Goal: Find specific page/section: Find specific page/section

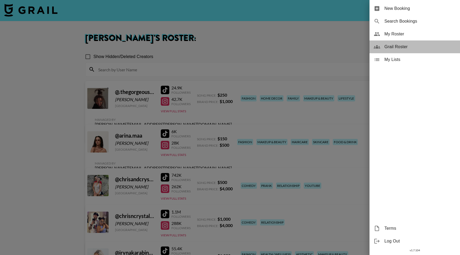
click at [397, 49] on span "Grail Roster" at bounding box center [419, 47] width 71 height 6
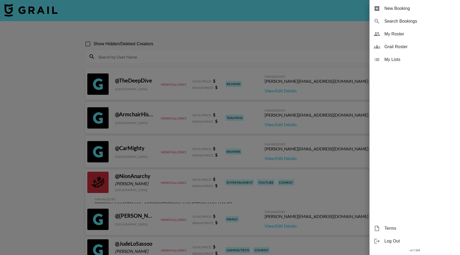
click at [134, 54] on div at bounding box center [230, 127] width 460 height 255
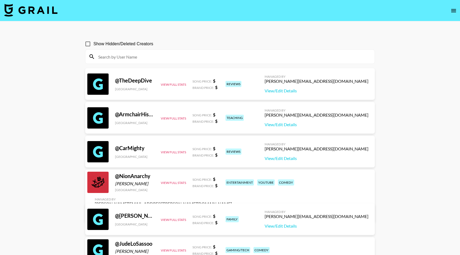
click at [134, 54] on input at bounding box center [233, 56] width 276 height 9
paste input "stokestwins"
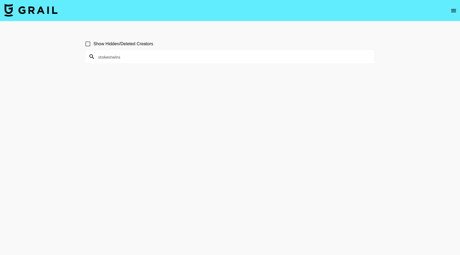
paste input "nickeh30"
drag, startPoint x: 128, startPoint y: 55, endPoint x: 100, endPoint y: 55, distance: 27.4
click at [100, 55] on input "nickeh30" at bounding box center [233, 56] width 276 height 9
type input "n"
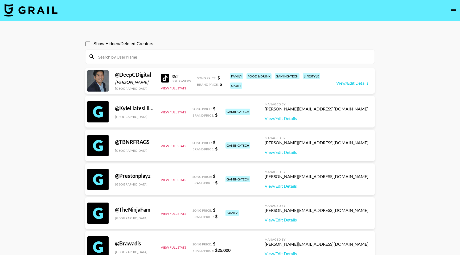
paste input "zoethenoob1"
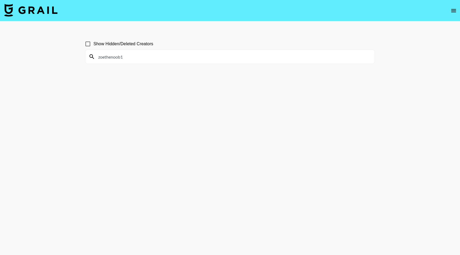
type input "zoethenoob1"
